Goal: Transaction & Acquisition: Purchase product/service

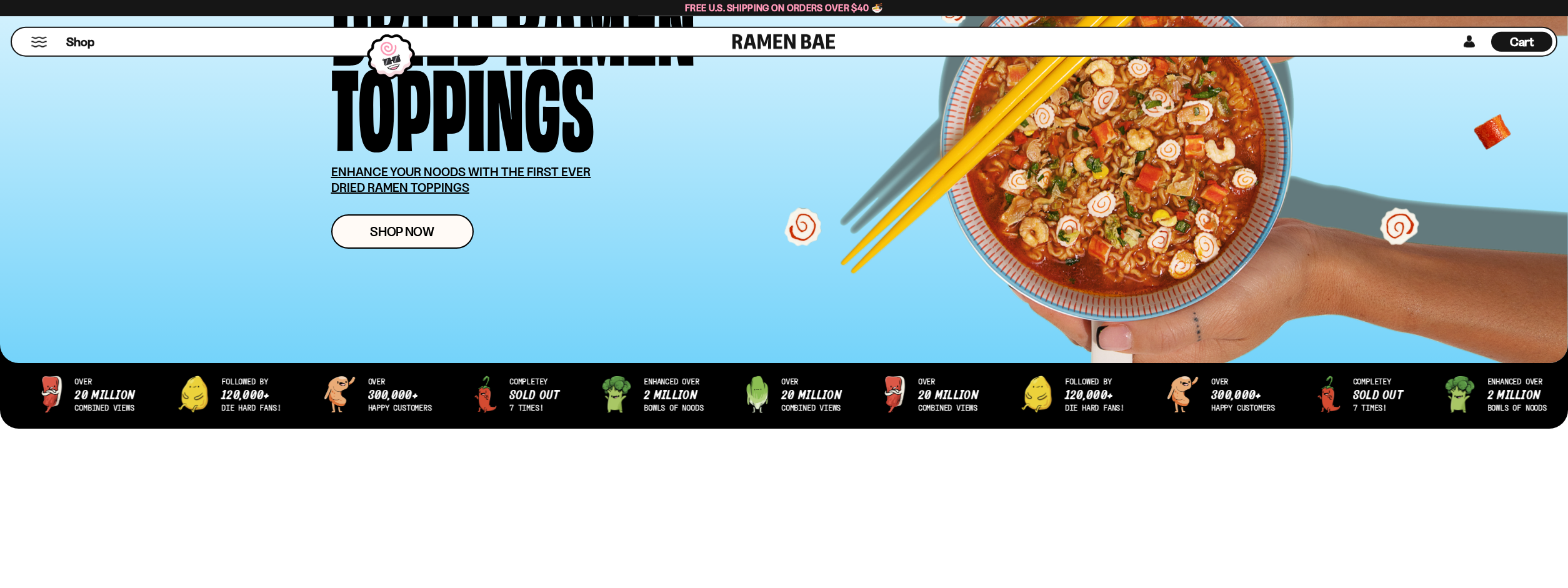
scroll to position [191, 0]
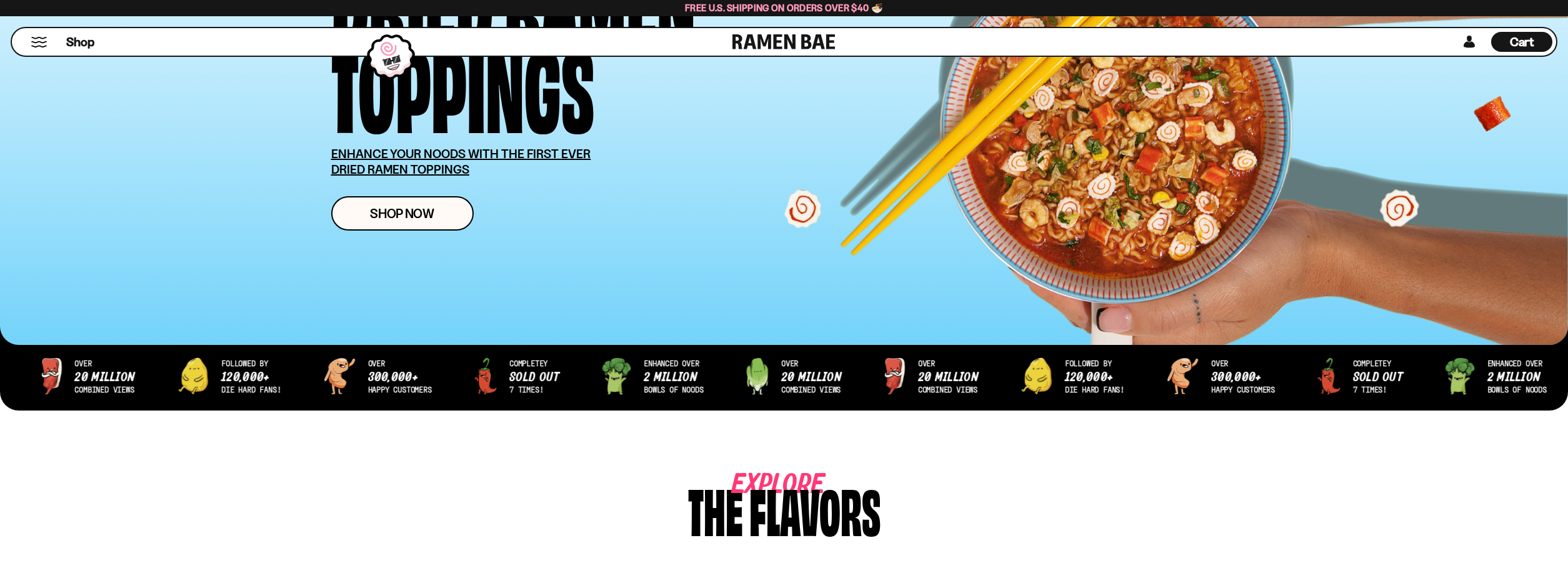
click at [39, 46] on button "Mobile Menu Trigger" at bounding box center [39, 41] width 17 height 10
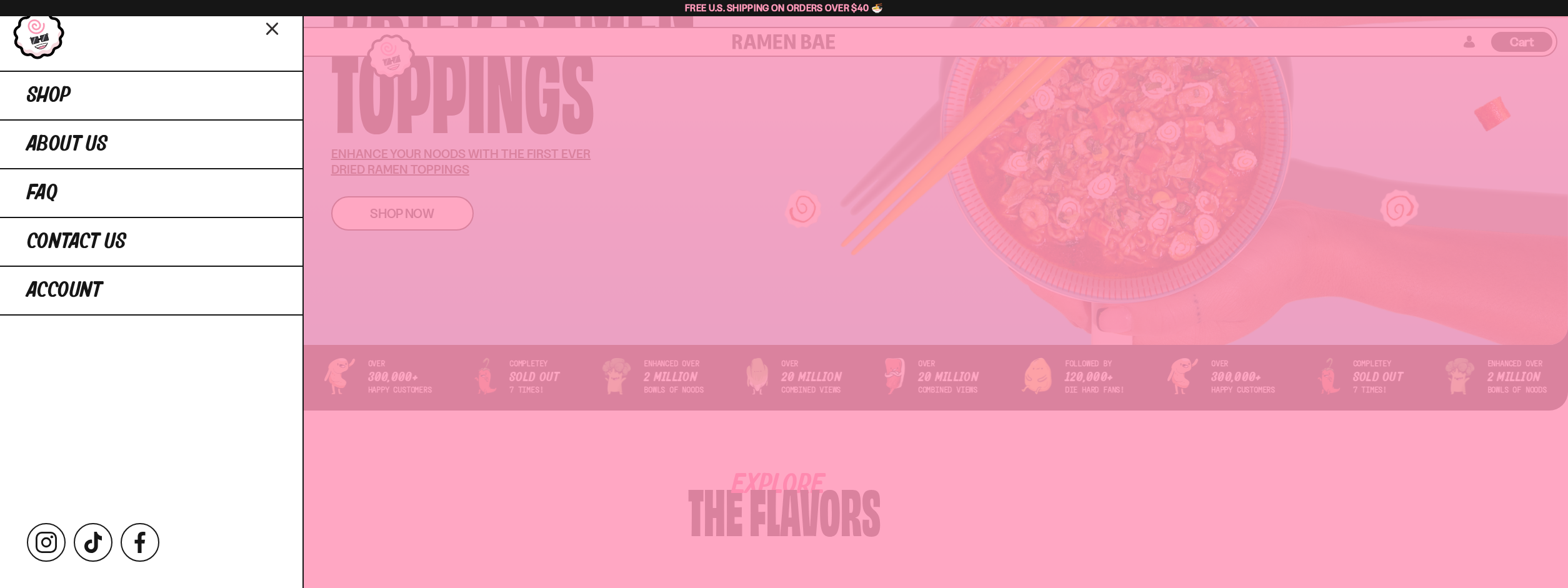
click at [553, 310] on div at bounding box center [784, 294] width 1568 height 588
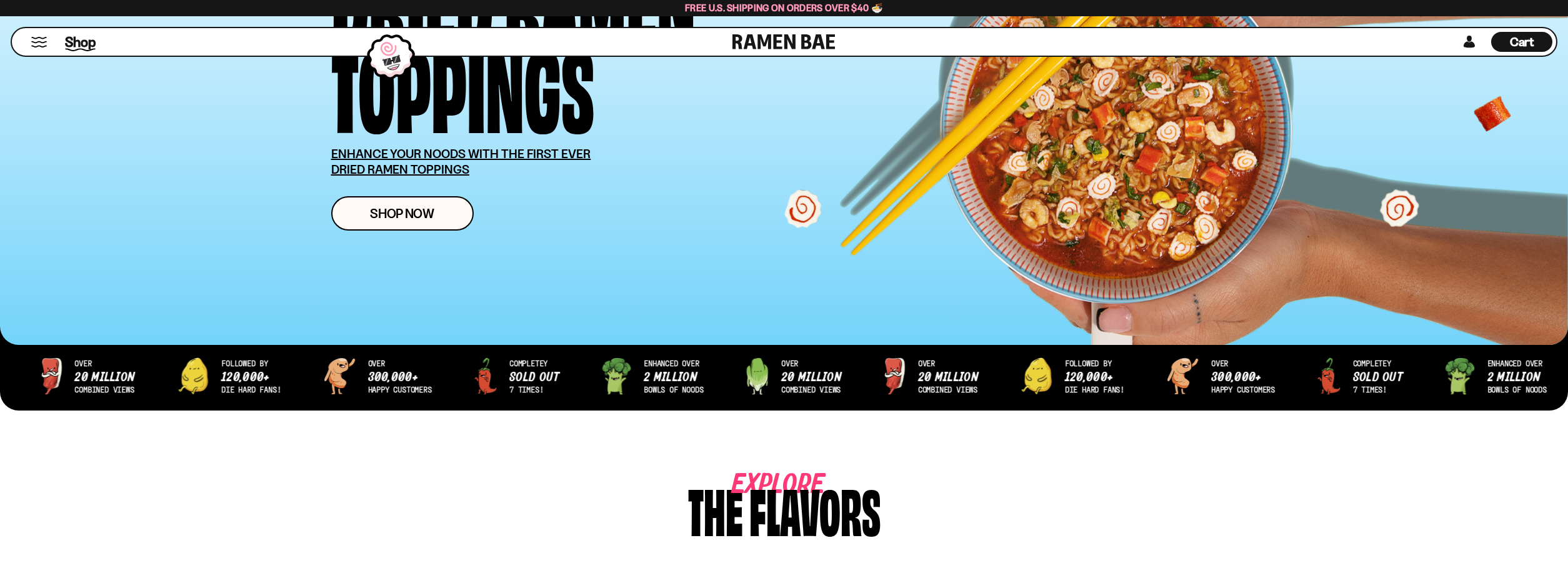
click at [86, 45] on span "Shop" at bounding box center [80, 42] width 31 height 19
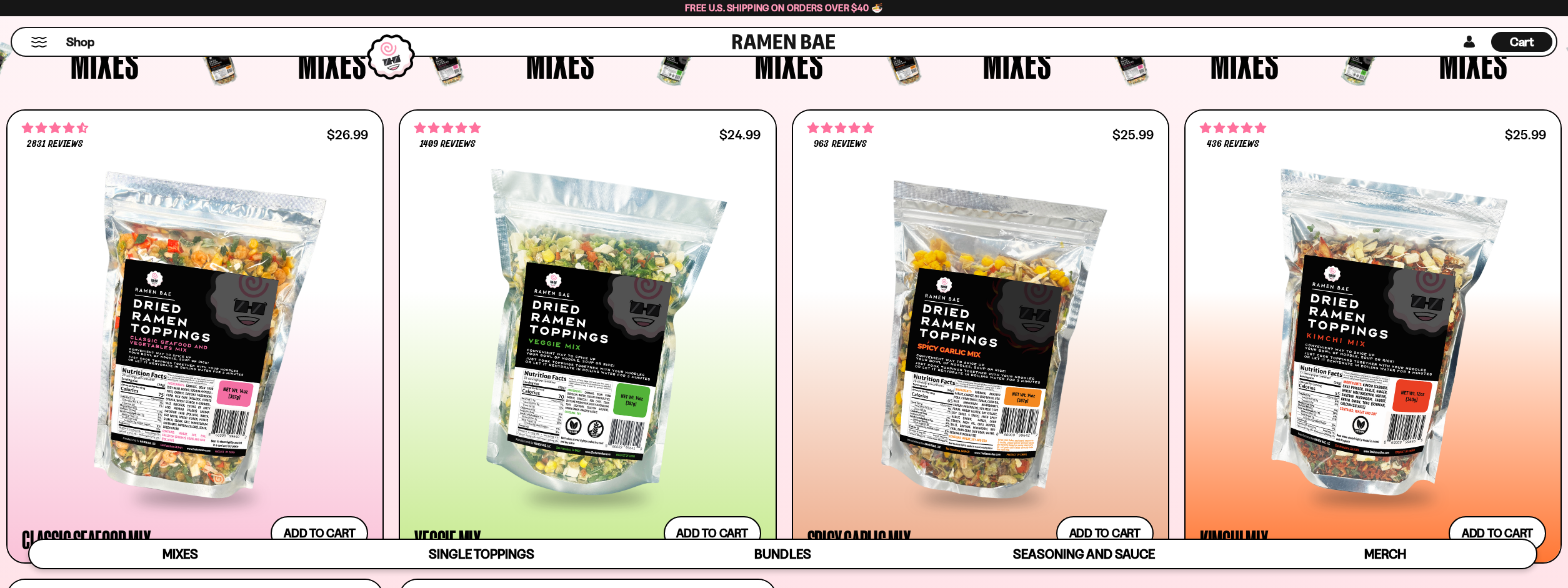
scroll to position [638, 0]
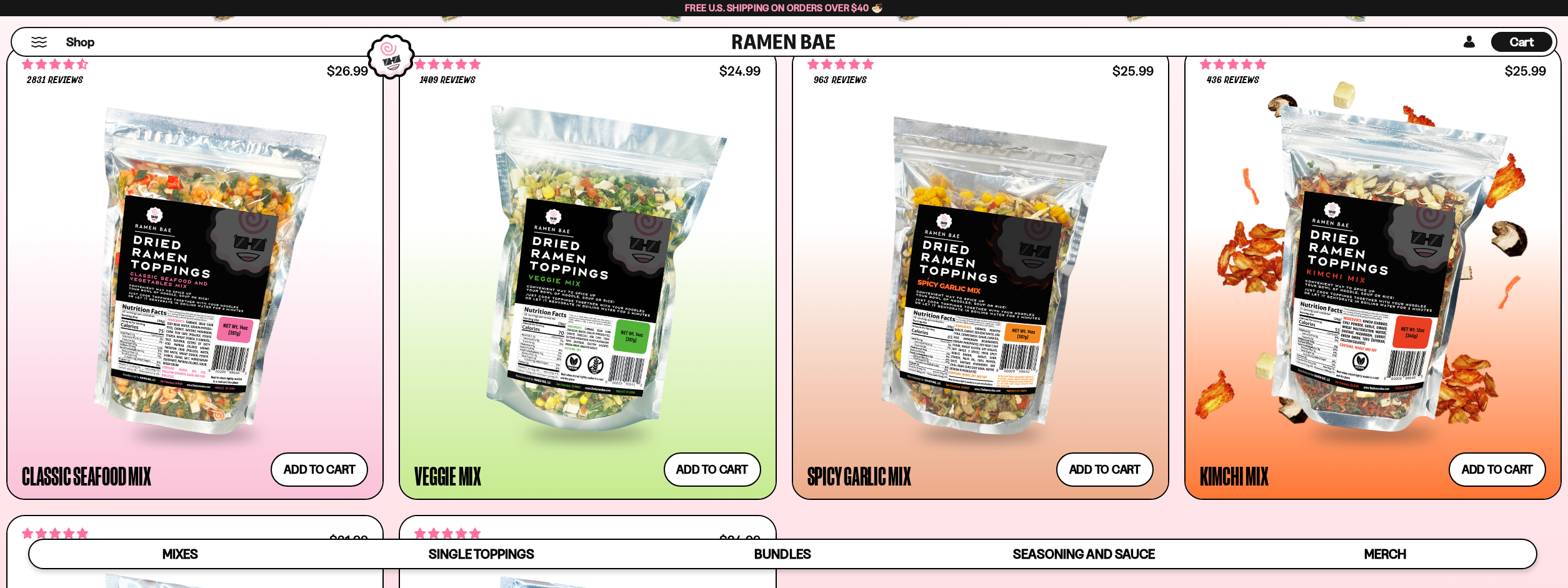
click at [1323, 310] on div at bounding box center [1372, 275] width 346 height 315
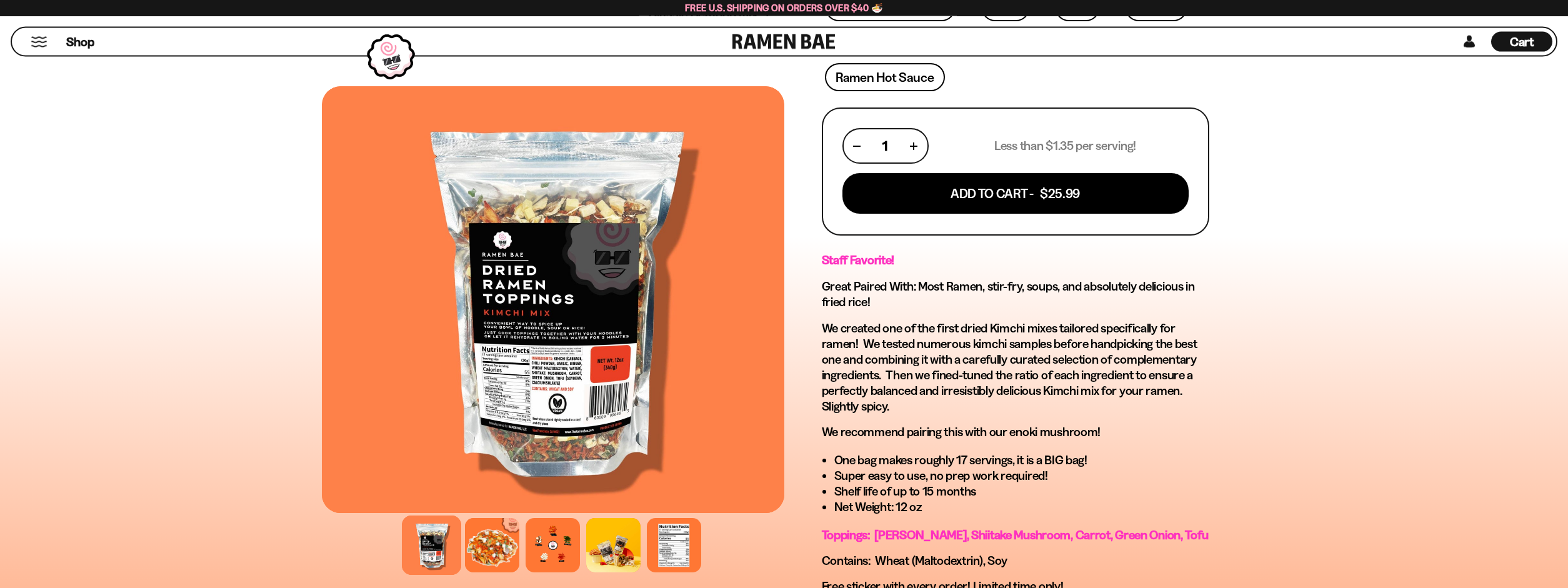
scroll to position [510, 0]
